Goal: Go to known website: Access a specific website the user already knows

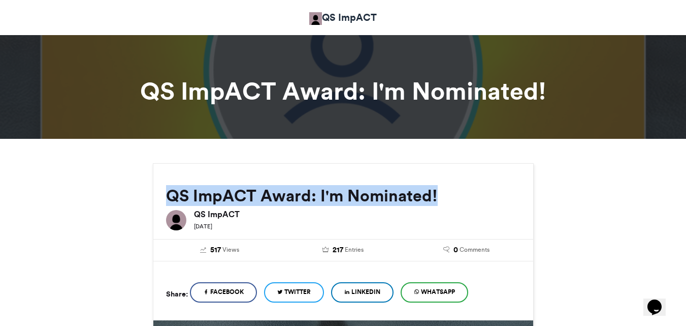
drag, startPoint x: 164, startPoint y: 192, endPoint x: 449, endPoint y: 198, distance: 285.6
click at [449, 198] on div "QS ImpACT Award: I'm Nominated! QS ImpACT [DATE]" at bounding box center [343, 199] width 380 height 70
copy h2 "QS ImpACT Award: I'm Nominated!"
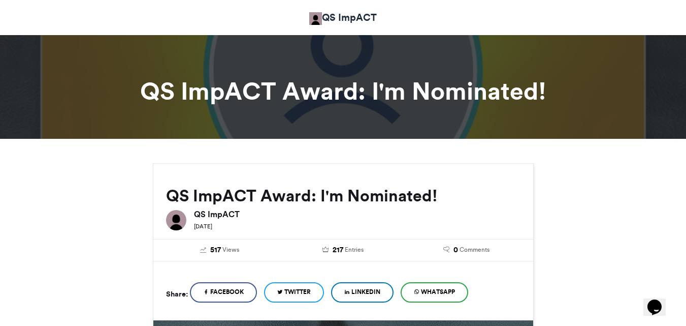
drag, startPoint x: 350, startPoint y: 27, endPoint x: 339, endPoint y: 17, distance: 14.4
click at [350, 27] on div "QS ImpACT" at bounding box center [343, 17] width 564 height 25
click at [339, 17] on link "QS ImpACT" at bounding box center [343, 17] width 68 height 15
